Goal: Task Accomplishment & Management: Use online tool/utility

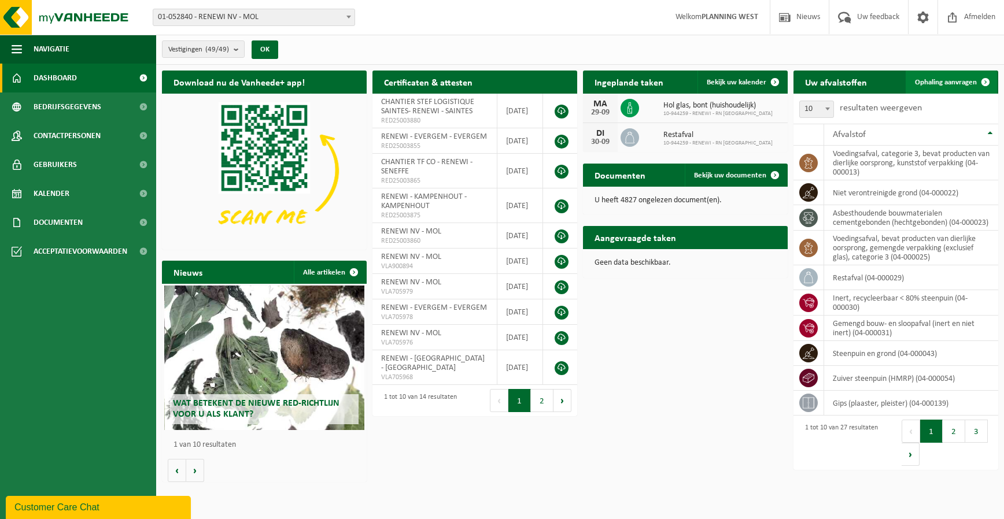
click at [961, 84] on span "Ophaling aanvragen" at bounding box center [946, 83] width 62 height 8
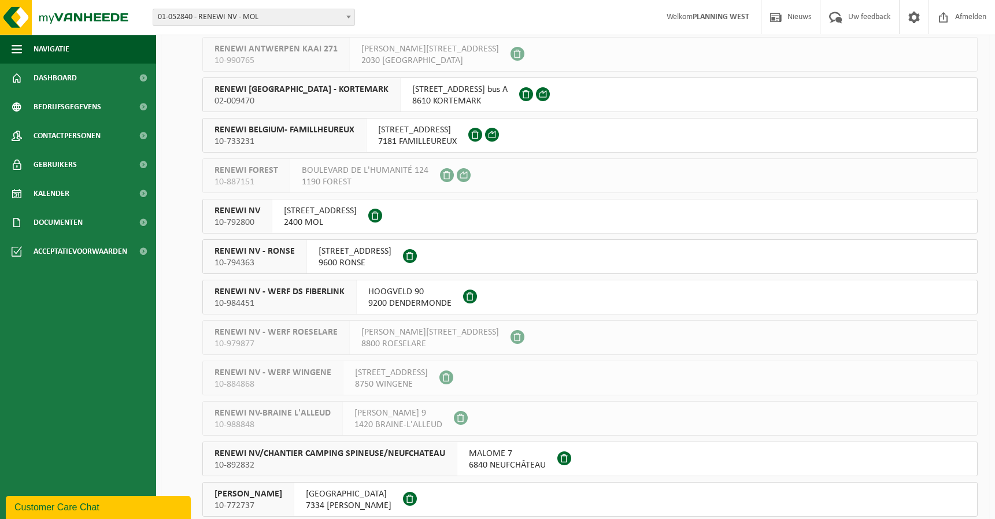
scroll to position [1503, 0]
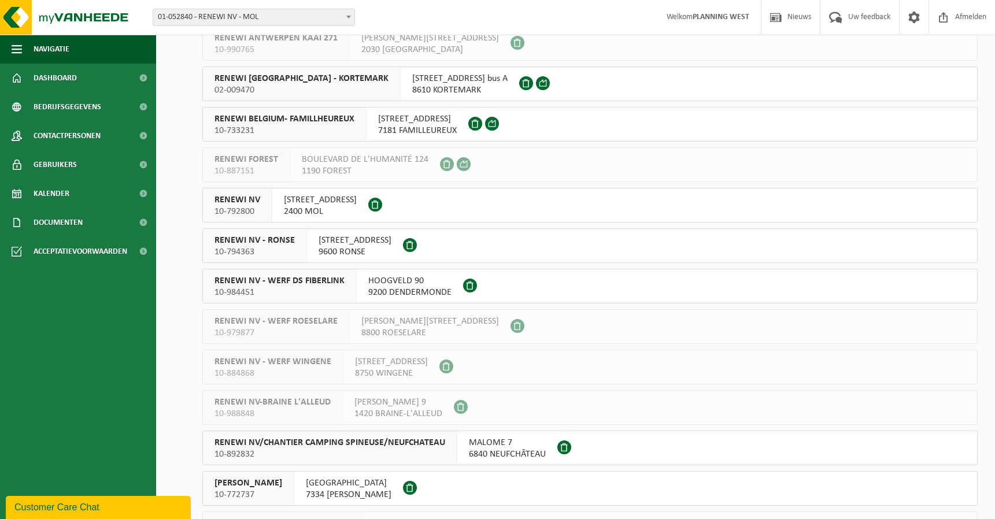
click at [259, 216] on span "10-792800" at bounding box center [237, 212] width 46 height 12
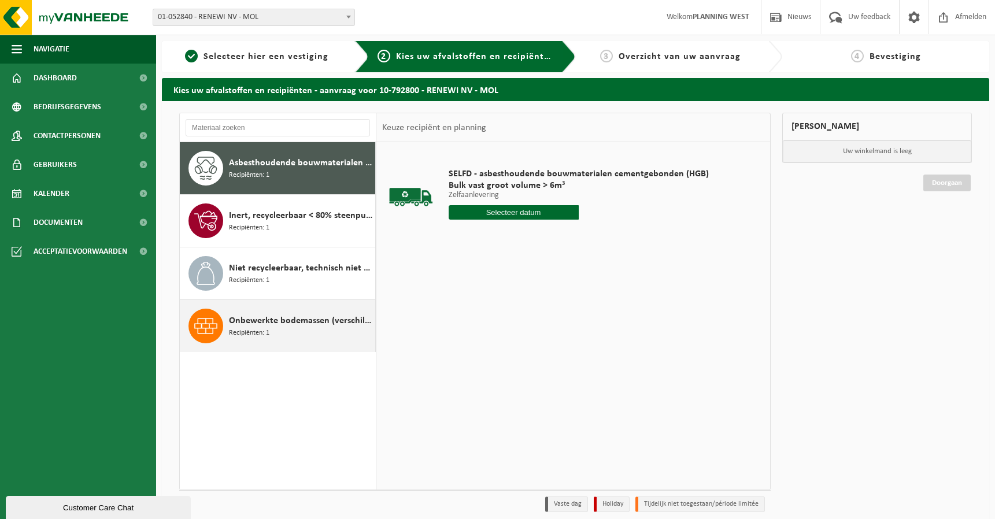
click at [254, 321] on span "Onbewerkte bodemassen (verschillend van huisvuilverbrandingsinstallatie, non bi…" at bounding box center [300, 321] width 143 height 14
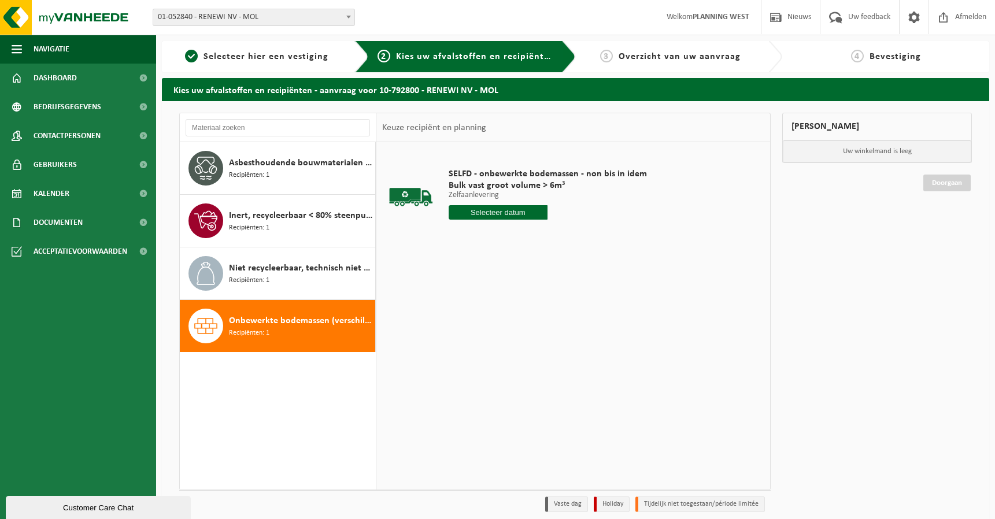
click at [478, 210] on input "text" at bounding box center [498, 212] width 99 height 14
click at [483, 354] on div "30" at bounding box center [479, 352] width 20 height 19
type input "Van [DATE]"
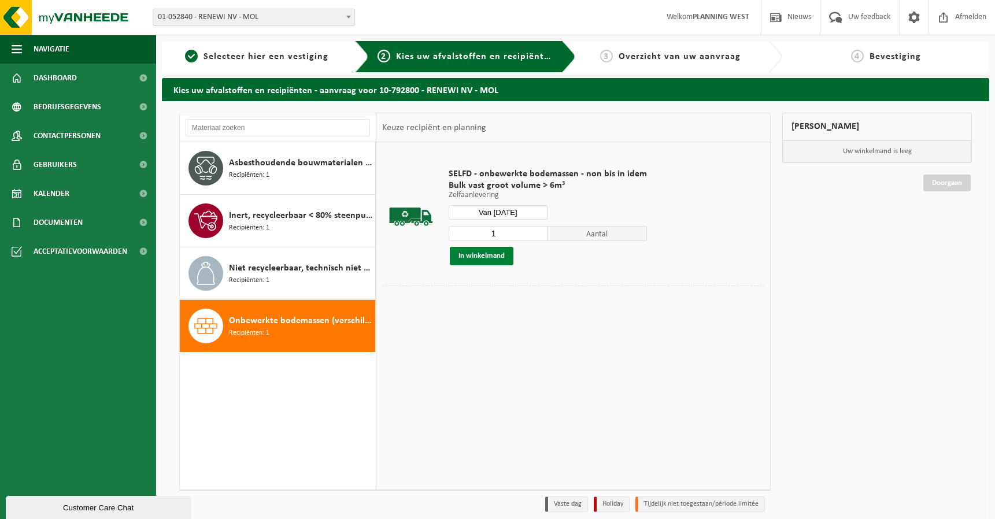
click at [495, 258] on button "In winkelmand" at bounding box center [482, 256] width 64 height 19
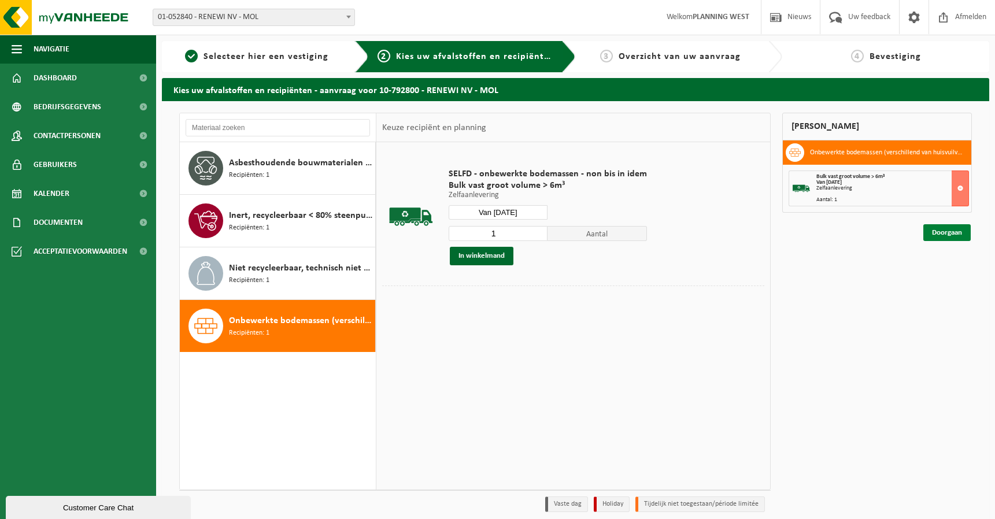
click at [933, 239] on link "Doorgaan" at bounding box center [946, 232] width 47 height 17
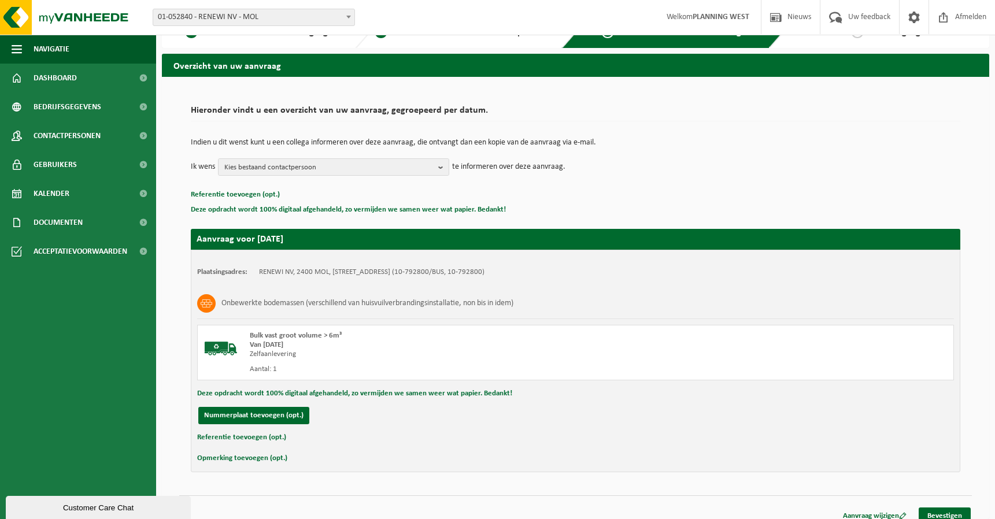
scroll to position [36, 0]
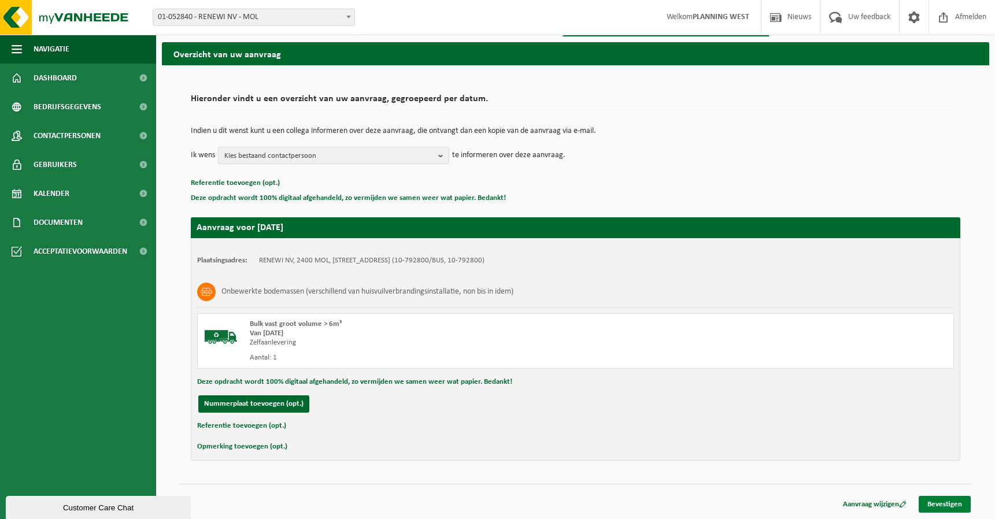
click at [935, 501] on link "Bevestigen" at bounding box center [945, 504] width 52 height 17
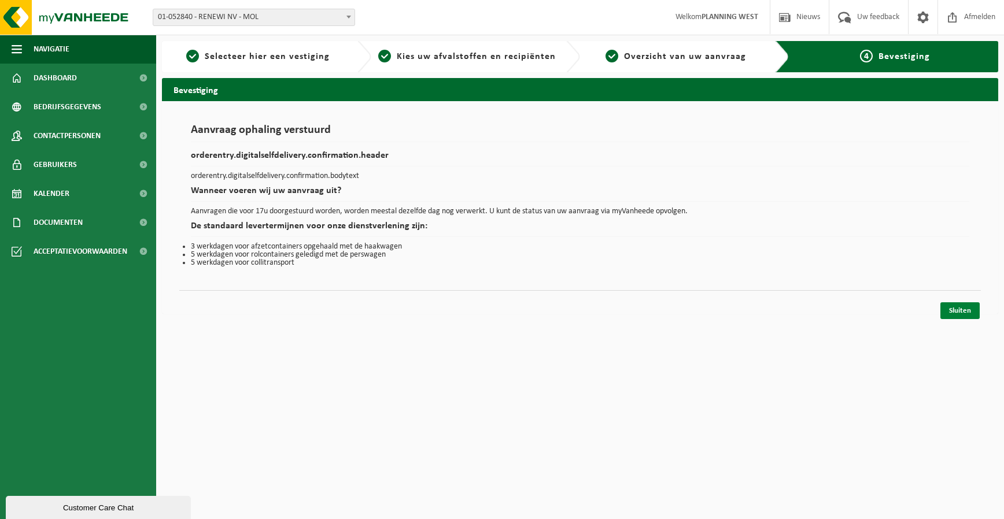
click at [949, 306] on link "Sluiten" at bounding box center [959, 310] width 39 height 17
